Goal: Information Seeking & Learning: Learn about a topic

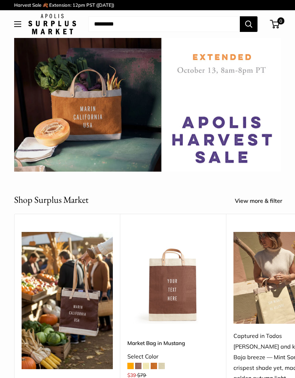
click at [233, 65] on img at bounding box center [147, 105] width 267 height 134
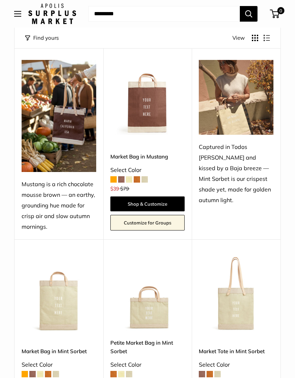
scroll to position [103, 0]
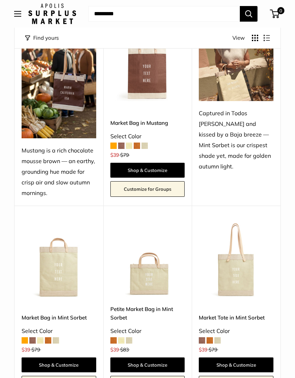
click at [156, 90] on img at bounding box center [147, 63] width 75 height 75
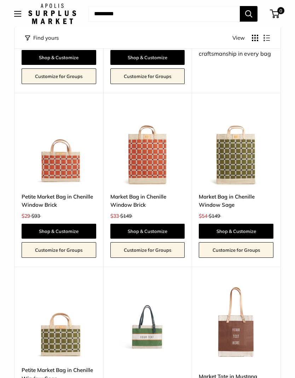
scroll to position [1189, 0]
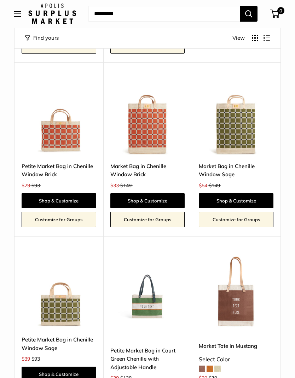
click at [246, 98] on img at bounding box center [236, 117] width 75 height 75
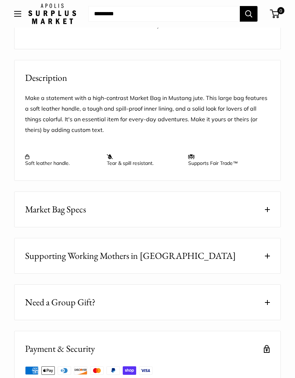
scroll to position [690, 0]
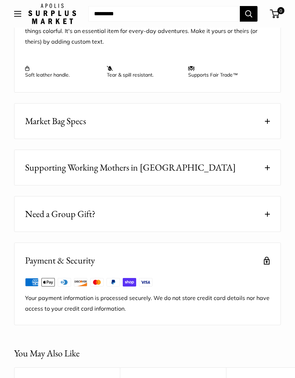
click at [267, 117] on button "Market Bag Specs" at bounding box center [148, 120] width 266 height 35
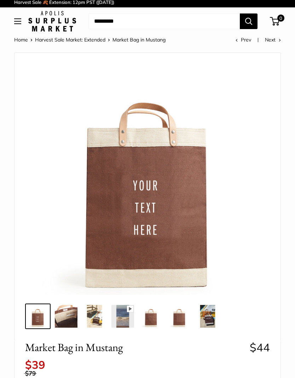
scroll to position [0, 0]
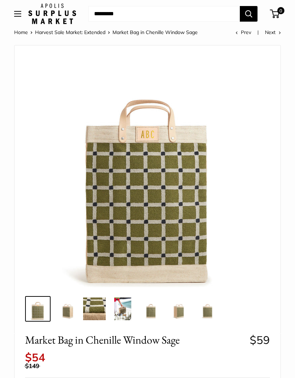
scroll to position [100, 0]
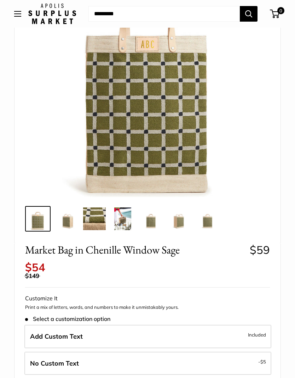
click at [65, 220] on img at bounding box center [66, 218] width 23 height 23
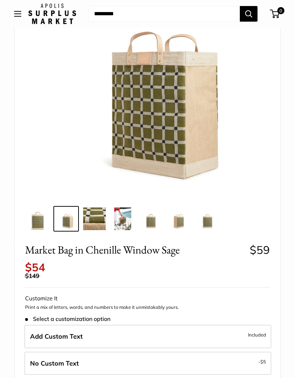
click at [92, 222] on img at bounding box center [94, 218] width 23 height 23
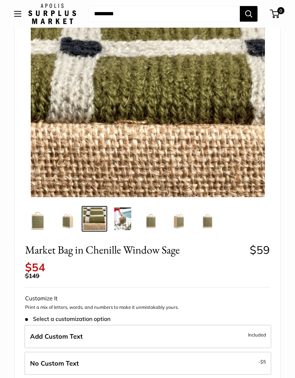
click at [120, 223] on img at bounding box center [123, 218] width 23 height 23
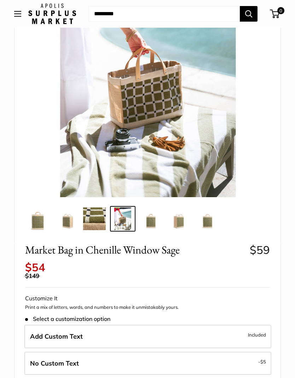
click at [148, 225] on img at bounding box center [151, 218] width 23 height 23
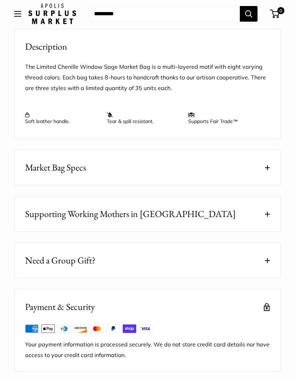
scroll to position [650, 0]
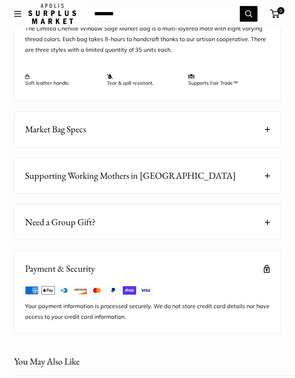
click at [272, 123] on button "Market Bag Specs" at bounding box center [148, 129] width 266 height 35
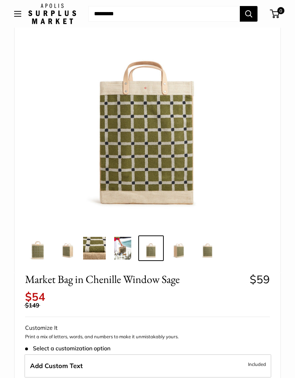
scroll to position [0, 0]
